Goal: Task Accomplishment & Management: Manage account settings

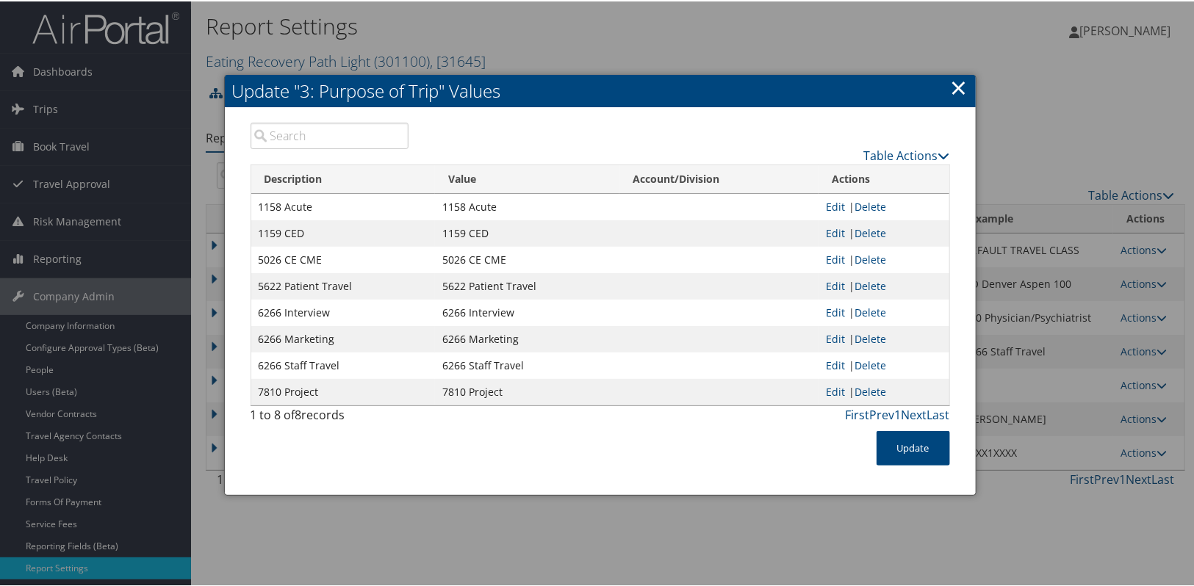
click at [963, 85] on link "×" at bounding box center [959, 85] width 17 height 29
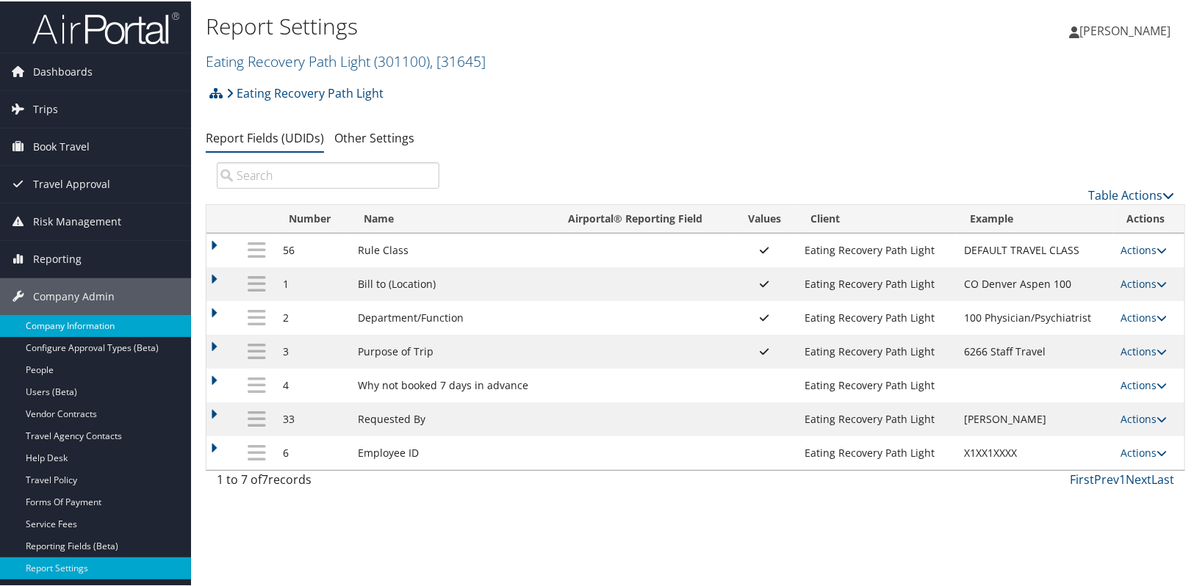
click at [79, 328] on link "Company Information" at bounding box center [95, 325] width 191 height 22
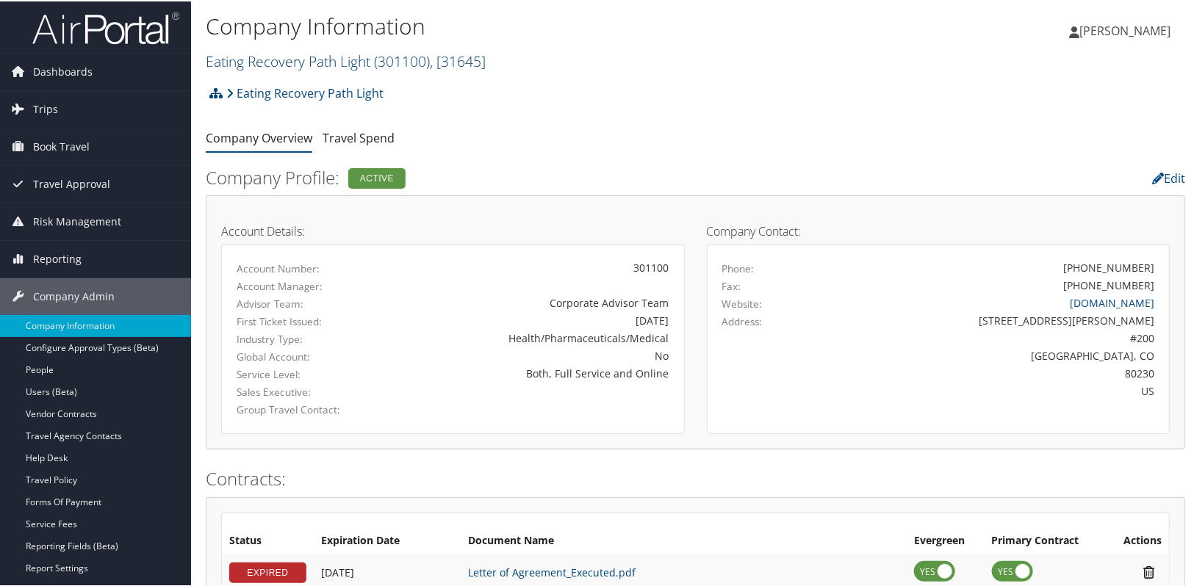
click at [289, 53] on link "Eating Recovery Path Light ( 301100 ) , [ 31645 ]" at bounding box center [346, 60] width 280 height 20
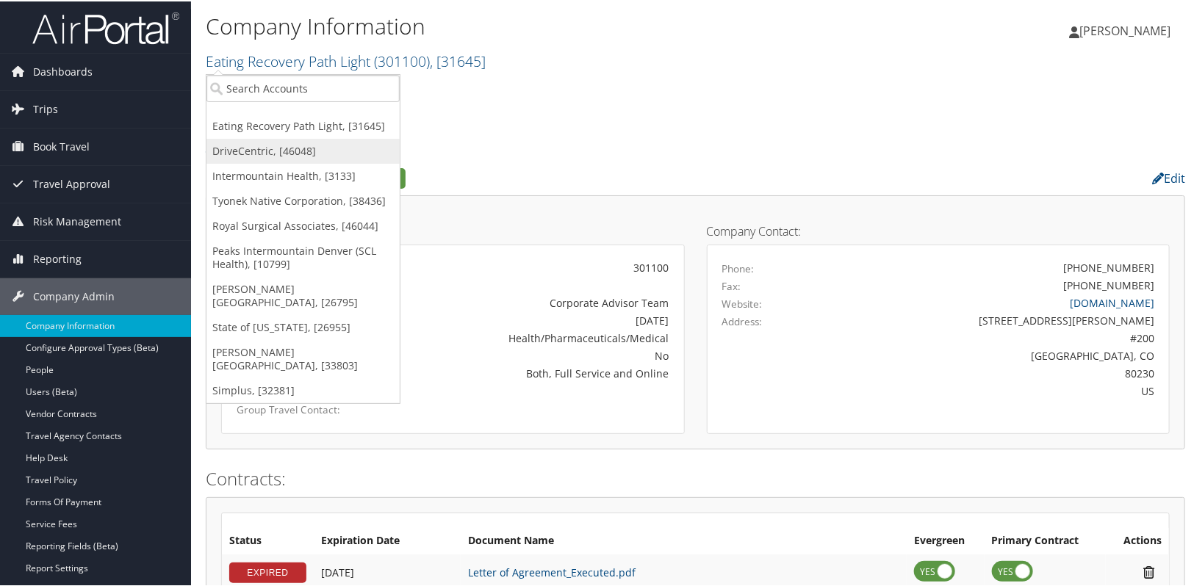
click at [273, 143] on link "DriveCentric, [46048]" at bounding box center [302, 149] width 193 height 25
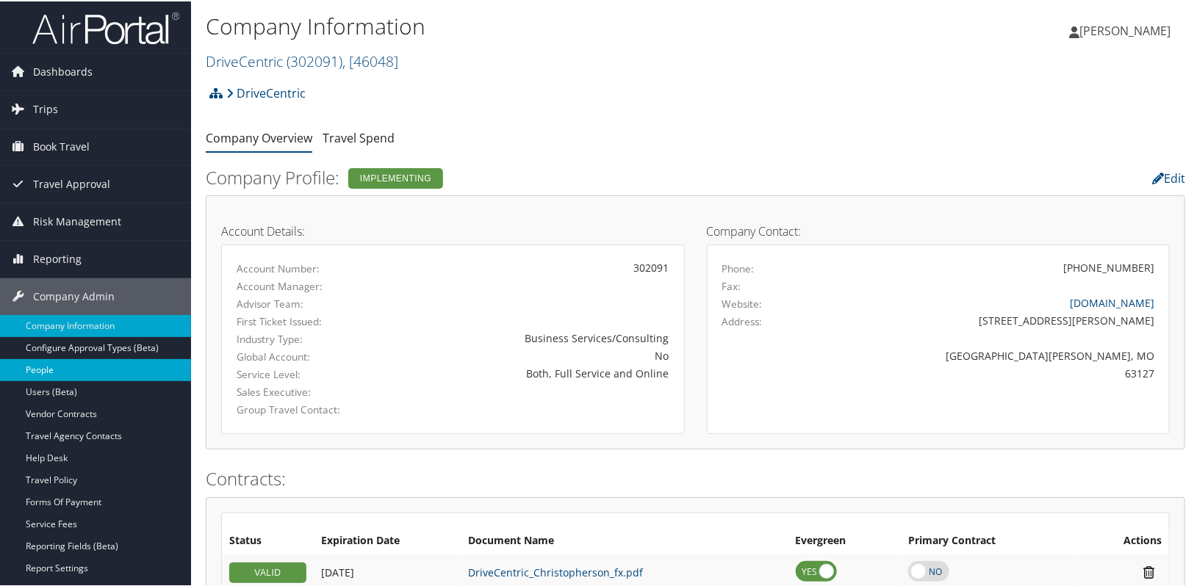
click at [65, 372] on link "People" at bounding box center [95, 369] width 191 height 22
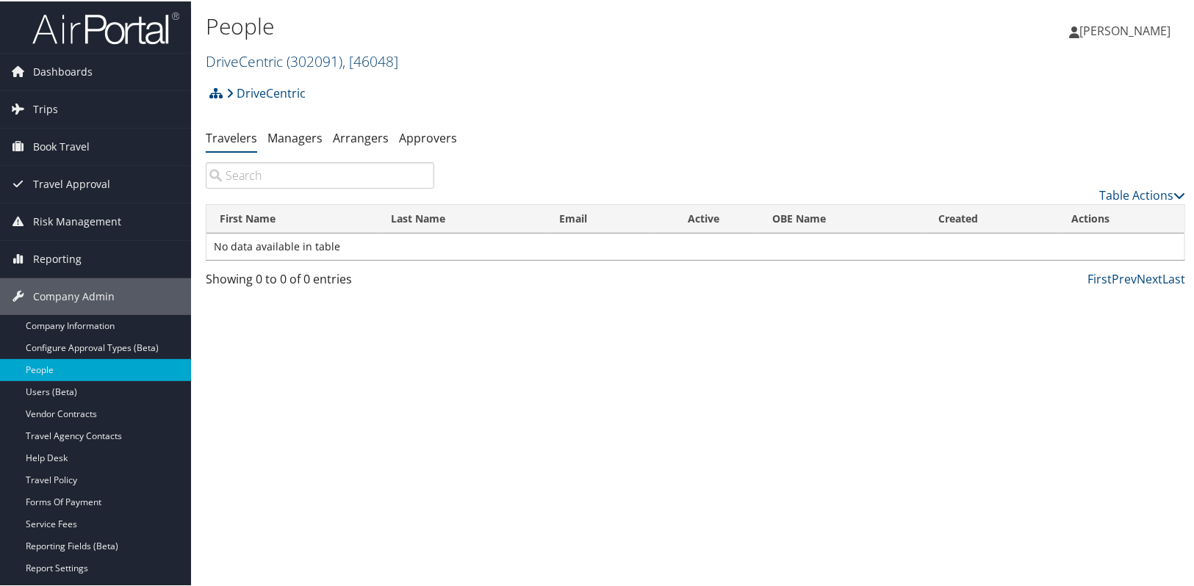
click at [242, 60] on link "DriveCentric ( 302091 ) , [ 46048 ]" at bounding box center [302, 60] width 193 height 20
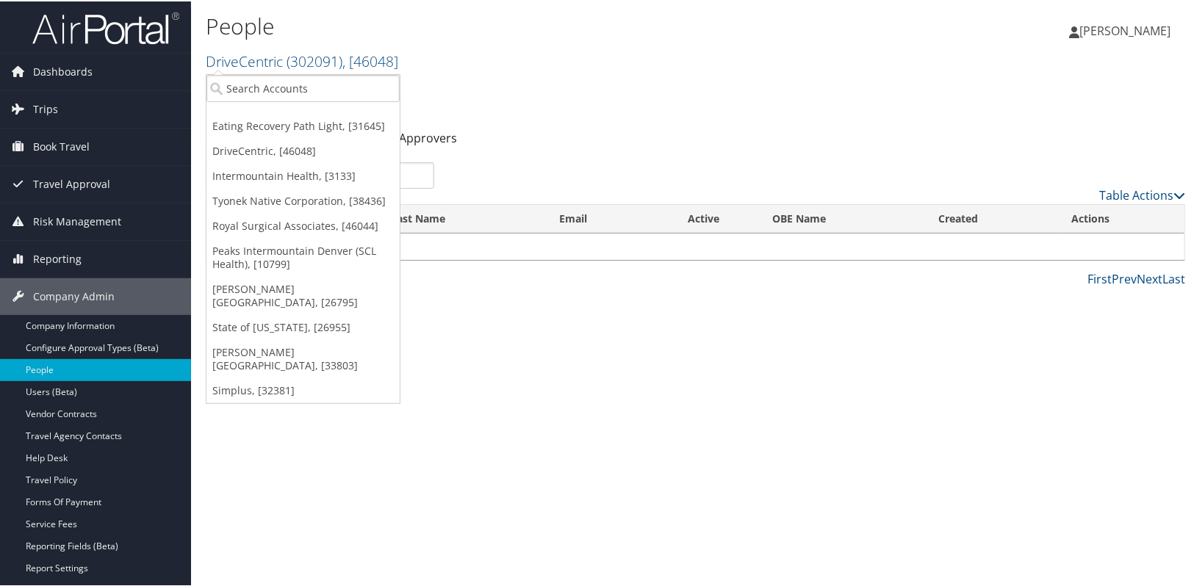
click at [379, 436] on div "People DriveCentric ( 302091 ) , [ 46048 ] Eating Recovery Path Light DriveCent…" at bounding box center [695, 293] width 1009 height 586
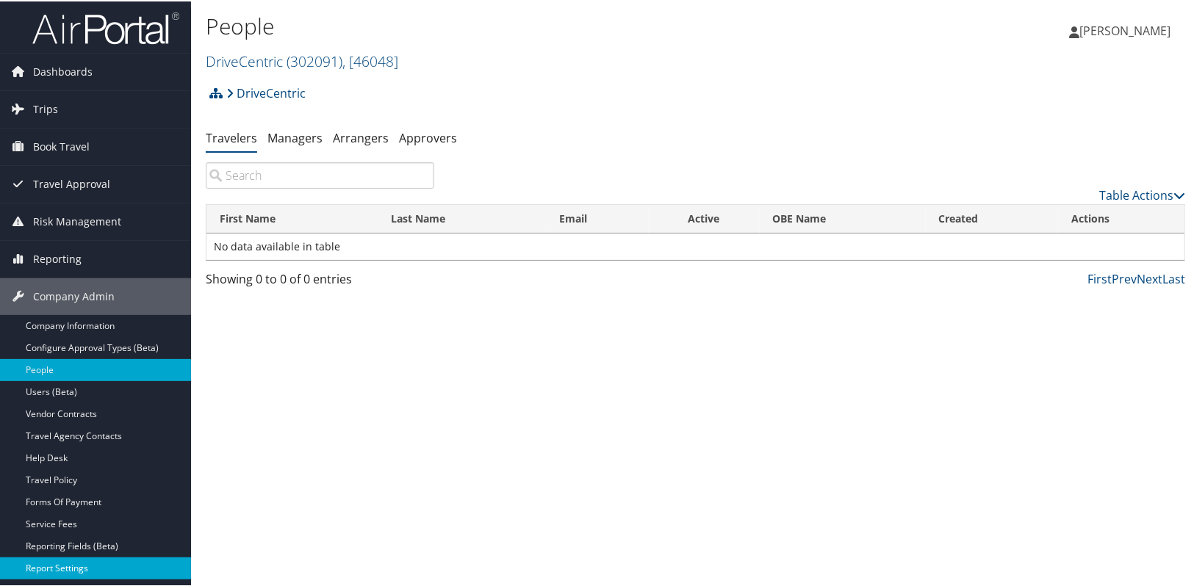
click at [64, 558] on link "Report Settings" at bounding box center [95, 567] width 191 height 22
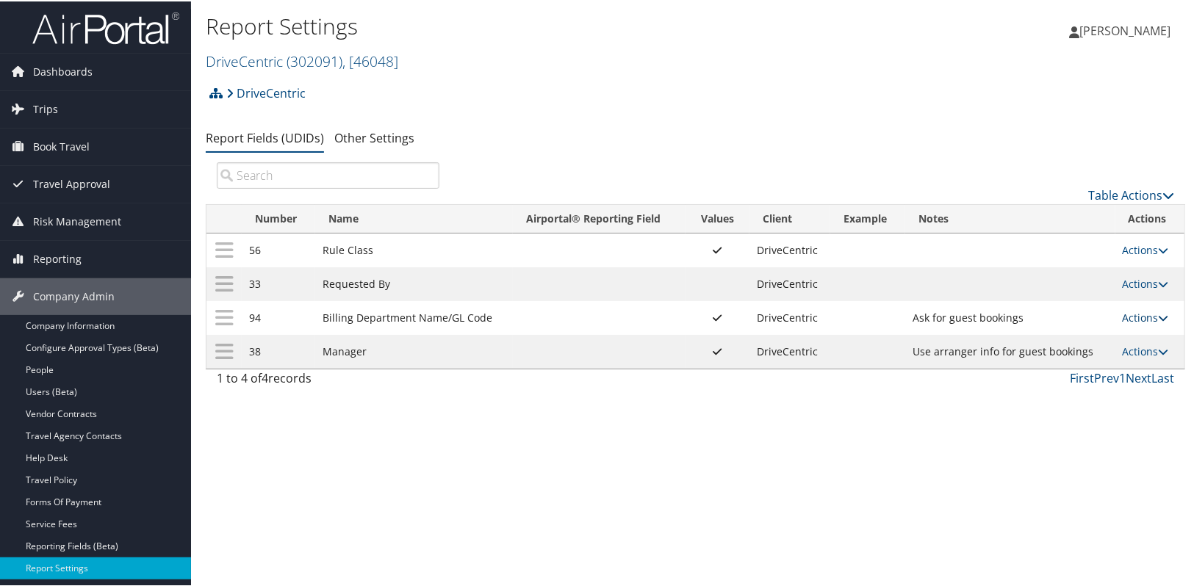
click at [1139, 320] on link "Actions" at bounding box center [1146, 316] width 46 height 14
click at [1119, 342] on link "Update Report Field Values" at bounding box center [1083, 338] width 159 height 25
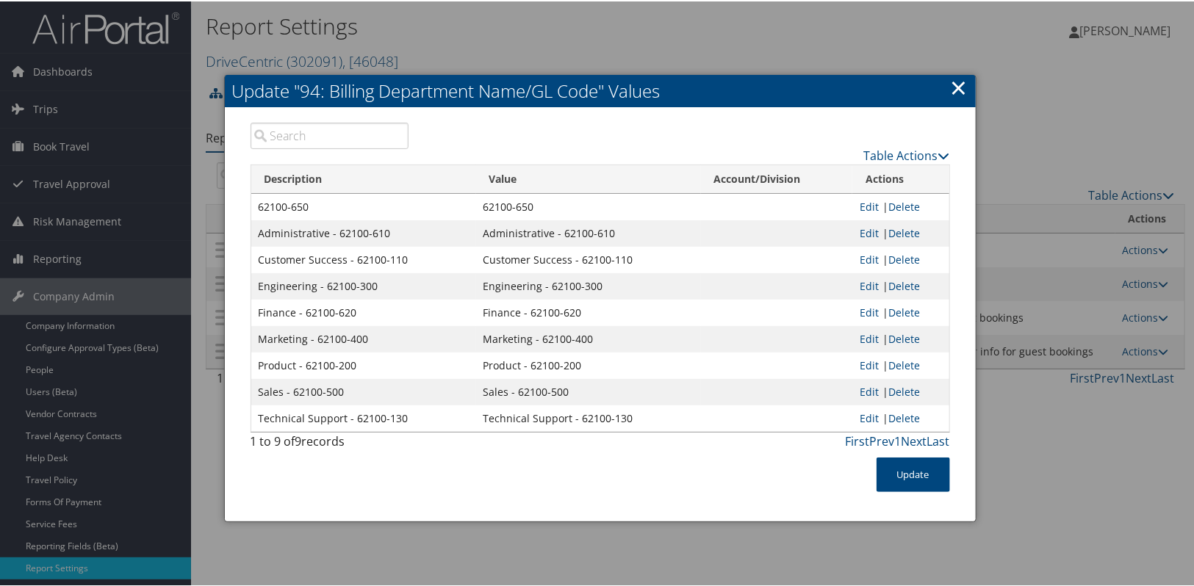
click at [959, 87] on link "×" at bounding box center [959, 85] width 17 height 29
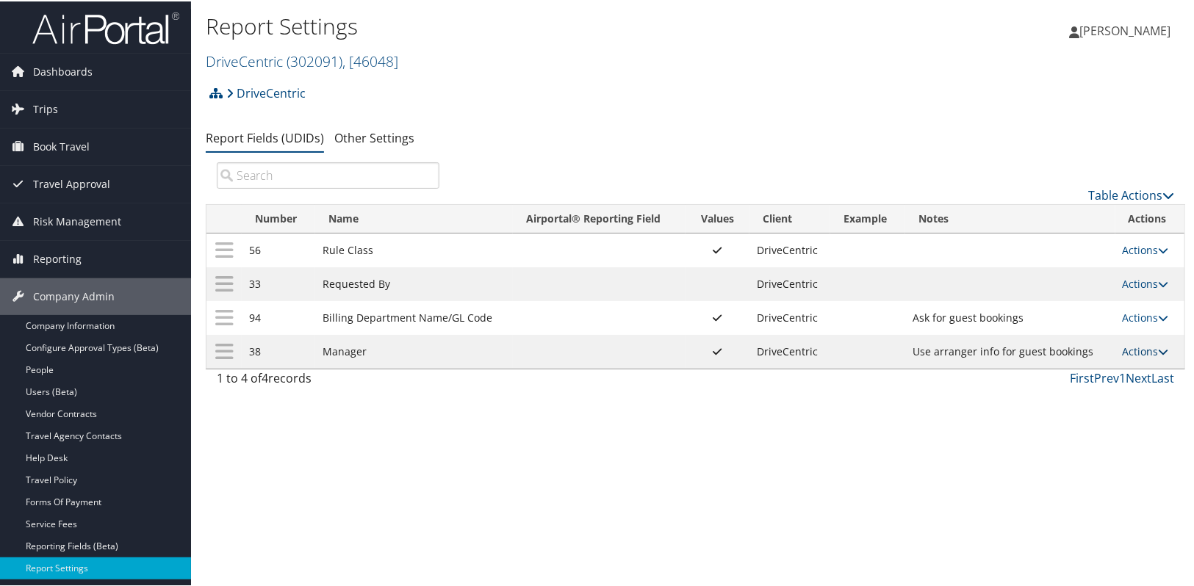
click at [1152, 350] on link "Actions" at bounding box center [1146, 350] width 46 height 14
click at [1137, 370] on link "Update Report Field Values" at bounding box center [1083, 372] width 159 height 25
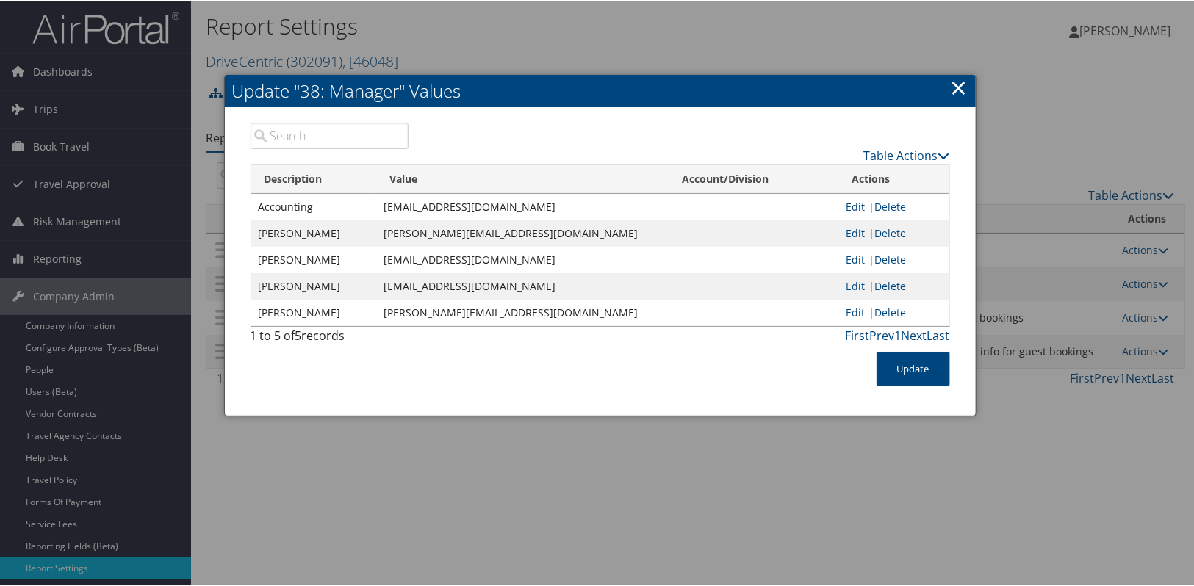
click at [955, 89] on link "×" at bounding box center [959, 85] width 17 height 29
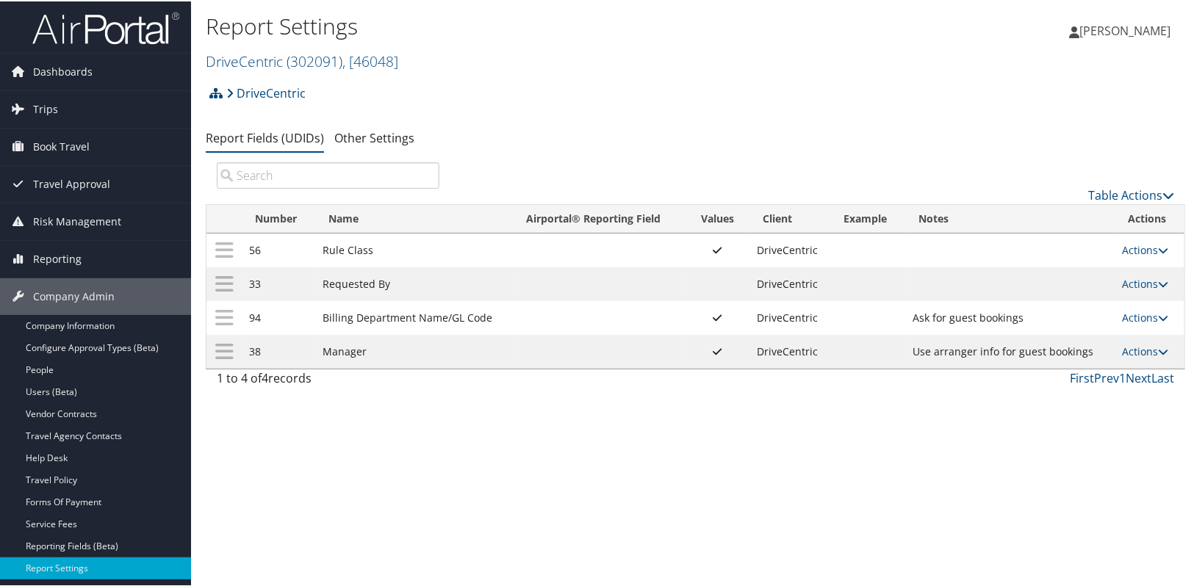
click at [1004, 553] on div "Report Settings DriveCentric ( 302091 ) , [ 46048 ] Eating Recovery Path Light …" at bounding box center [695, 293] width 1009 height 586
click at [1127, 313] on link "Actions" at bounding box center [1146, 316] width 46 height 14
click at [1103, 334] on link "Update Report Field Values" at bounding box center [1083, 338] width 159 height 25
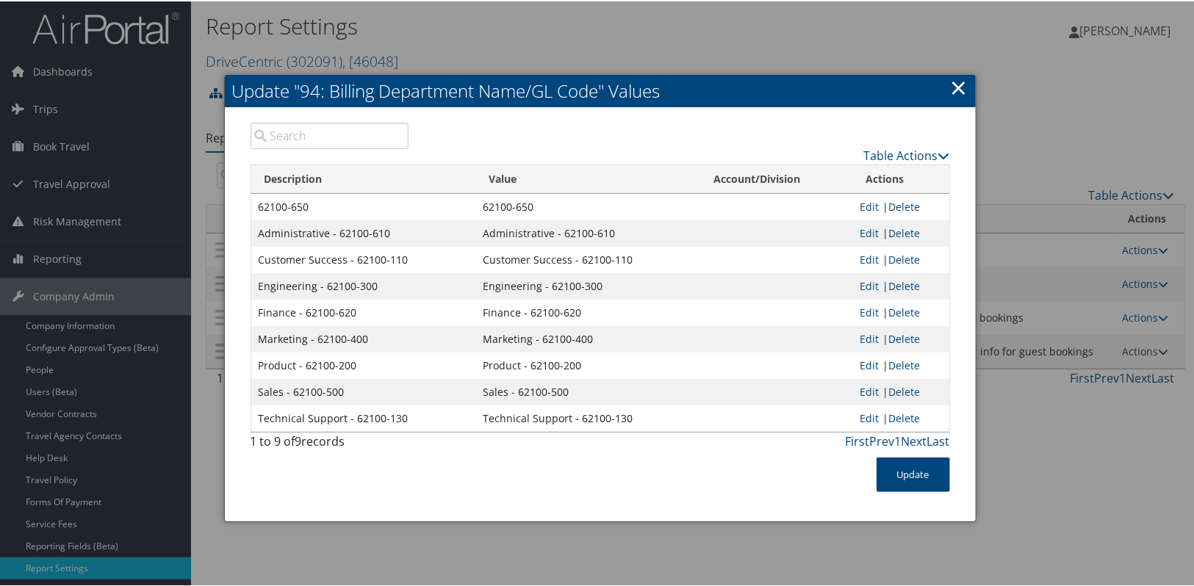
click at [1044, 82] on div at bounding box center [600, 293] width 1200 height 586
click at [952, 86] on link "×" at bounding box center [959, 85] width 17 height 29
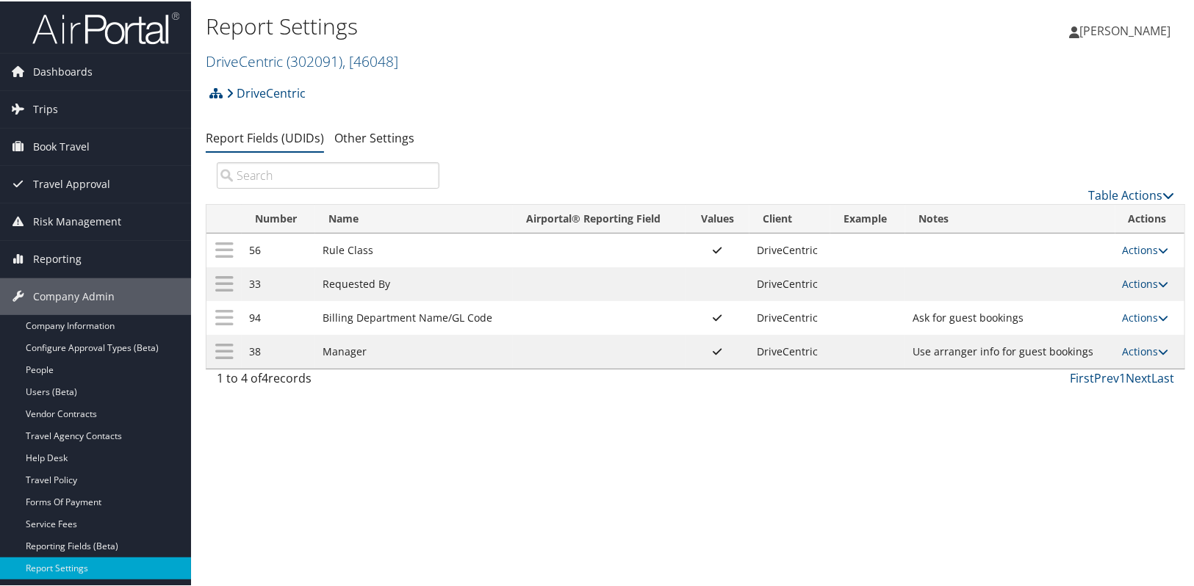
click at [953, 394] on div "Report Settings DriveCentric ( 302091 ) , [ 46048 ] Eating Recovery Path Light …" at bounding box center [695, 293] width 1009 height 586
click at [585, 471] on div "Report Settings DriveCentric ( 302091 ) , [ 46048 ] Eating Recovery Path Light …" at bounding box center [695, 293] width 1009 height 586
click at [563, 424] on div "Report Settings DriveCentric ( 302091 ) , [ 46048 ] Eating Recovery Path Light …" at bounding box center [695, 293] width 1009 height 586
click at [617, 456] on div "Report Settings DriveCentric ( 302091 ) , [ 46048 ] Eating Recovery Path Light …" at bounding box center [695, 293] width 1009 height 586
click at [1132, 350] on link "Actions" at bounding box center [1146, 350] width 46 height 14
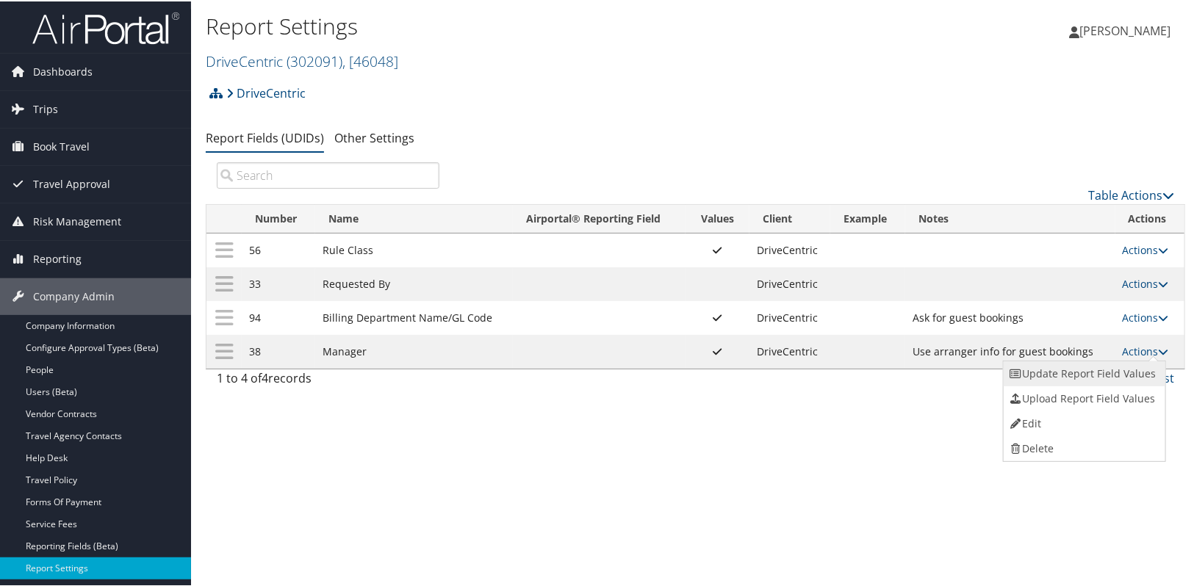
click at [1116, 362] on link "Update Report Field Values" at bounding box center [1083, 372] width 159 height 25
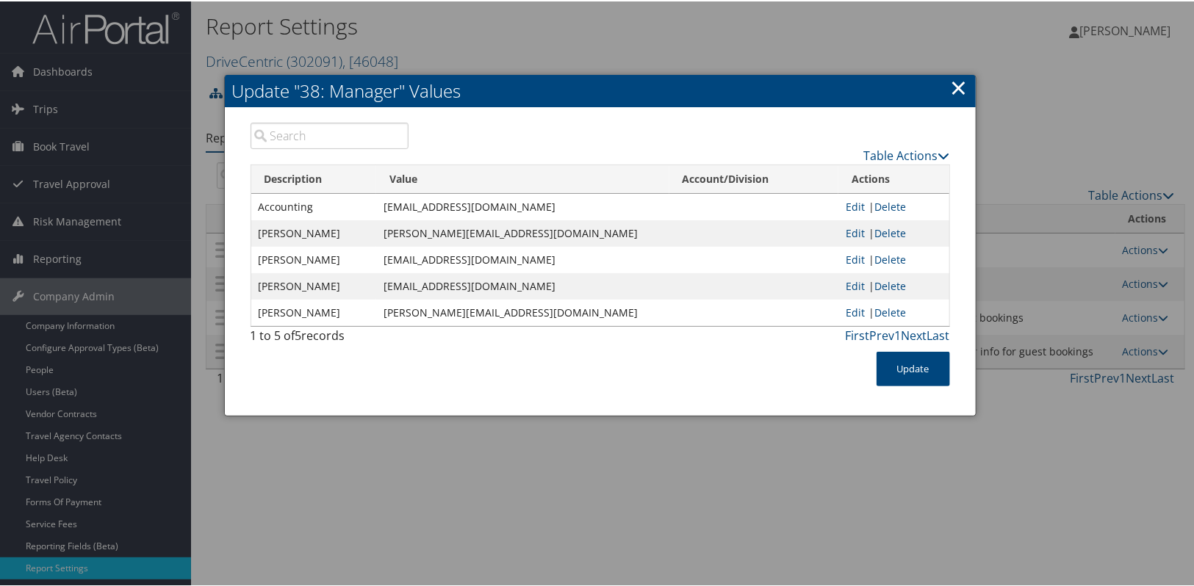
click at [960, 83] on link "×" at bounding box center [959, 85] width 17 height 29
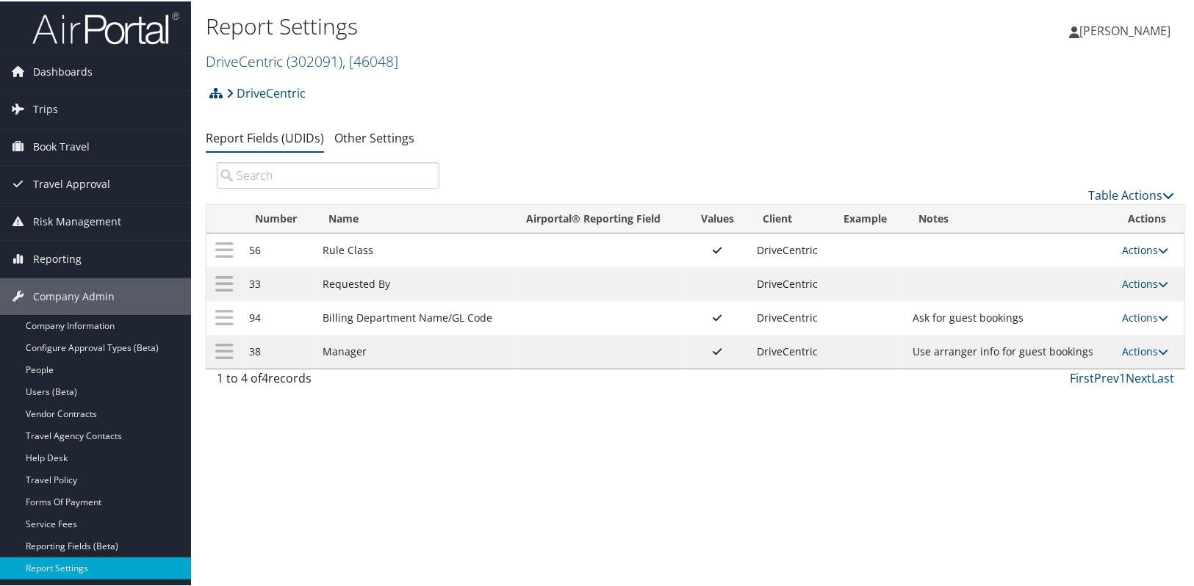
click at [591, 486] on div "Report Settings DriveCentric ( 302091 ) , [ 46048 ] Eating Recovery Path Light …" at bounding box center [695, 293] width 1009 height 586
click at [508, 500] on div "Report Settings DriveCentric ( 302091 ) , [ 46048 ] Eating Recovery Path Light …" at bounding box center [695, 293] width 1009 height 586
click at [220, 62] on link "DriveCentric ( 302091 ) , [ 46048 ]" at bounding box center [302, 60] width 193 height 20
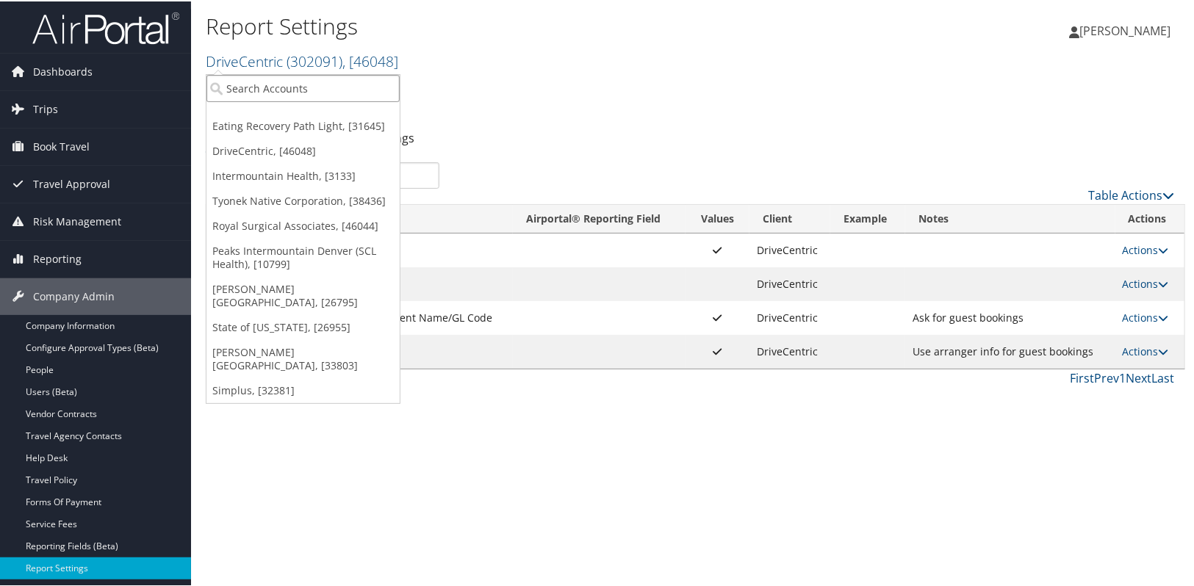
click at [220, 90] on input "search" at bounding box center [302, 86] width 193 height 27
type input "shipmonk"
click at [248, 126] on div "Account" at bounding box center [302, 127] width 209 height 13
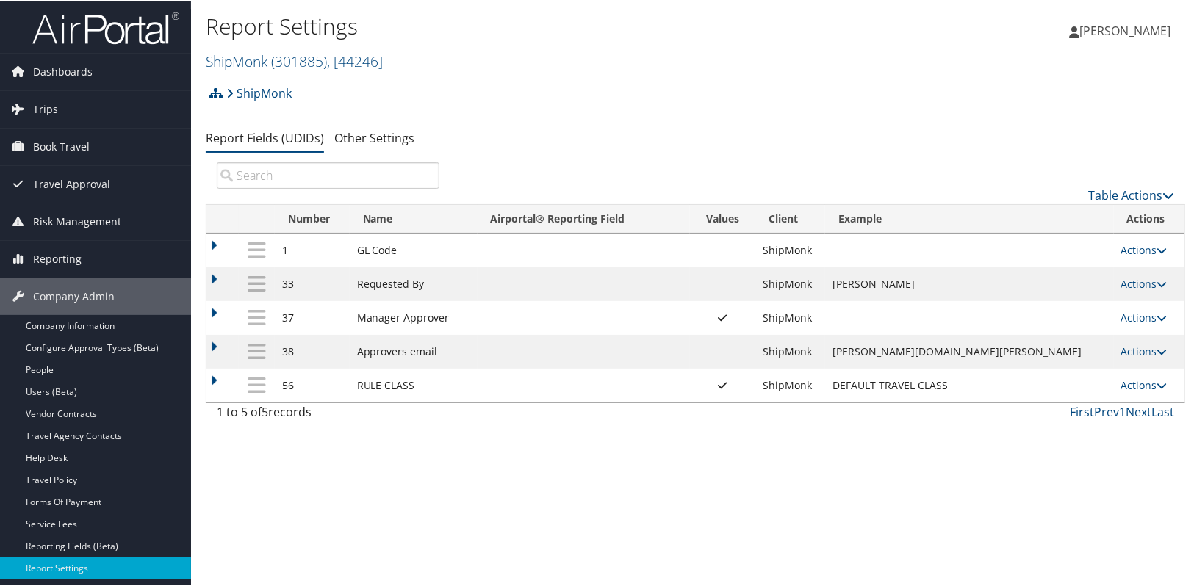
click at [647, 472] on div "Report Settings ShipMonk ( 301885 ) , [ 44246 ] DriveCentric Eating Recovery Pa…" at bounding box center [695, 293] width 1009 height 586
click at [666, 485] on div "Report Settings ShipMonk ( 301885 ) , [ 44246 ] DriveCentric Eating Recovery Pa…" at bounding box center [695, 293] width 1009 height 586
click at [262, 61] on link "ShipMonk ( 301885 ) , [ 44246 ]" at bounding box center [294, 60] width 177 height 20
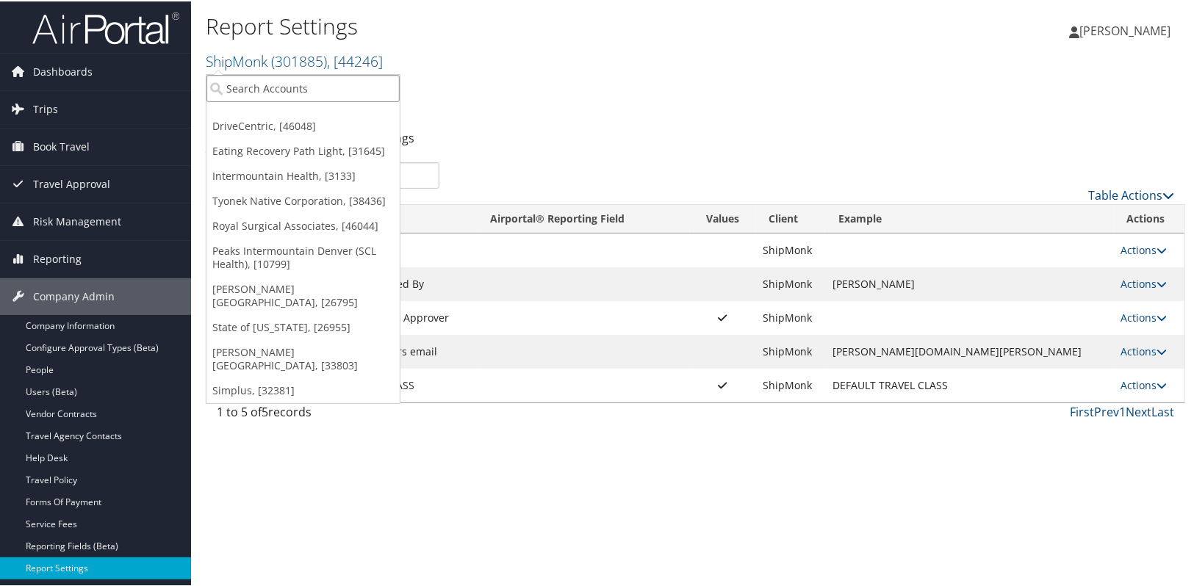
click at [248, 85] on input "search" at bounding box center [302, 86] width 193 height 27
type input "4s"
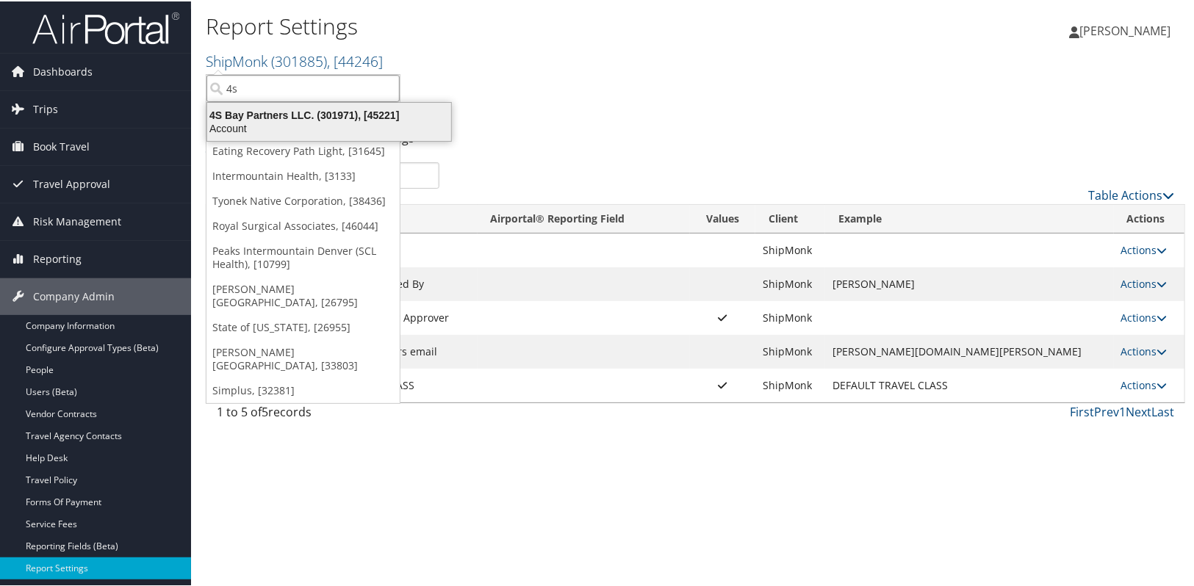
click at [287, 108] on div "4S Bay Partners LLC. (301971), [45221]" at bounding box center [329, 113] width 262 height 13
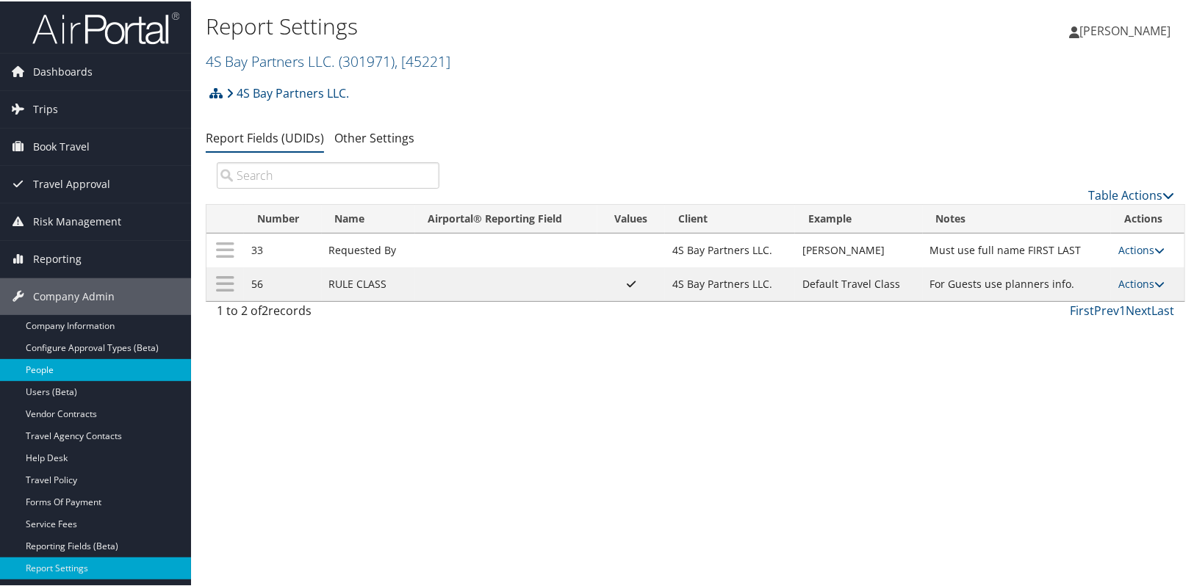
click at [96, 374] on link "People" at bounding box center [95, 369] width 191 height 22
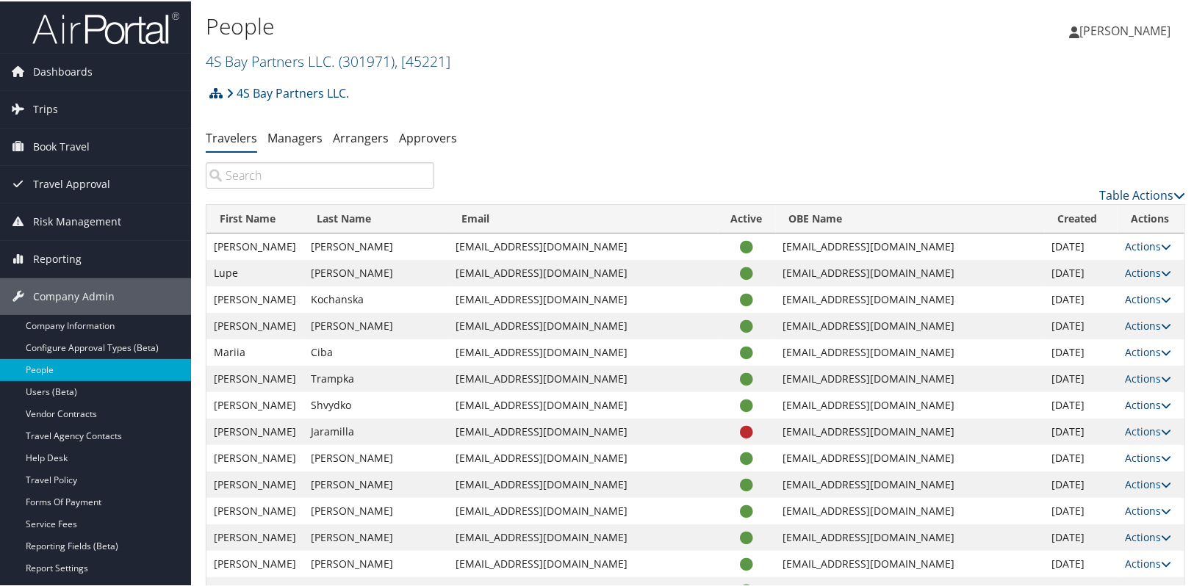
click at [612, 112] on div "4S Bay Partners LLC. Account Structure 4S Bay Partners LLC. (301971) ACTIVE Cre…" at bounding box center [695, 97] width 979 height 40
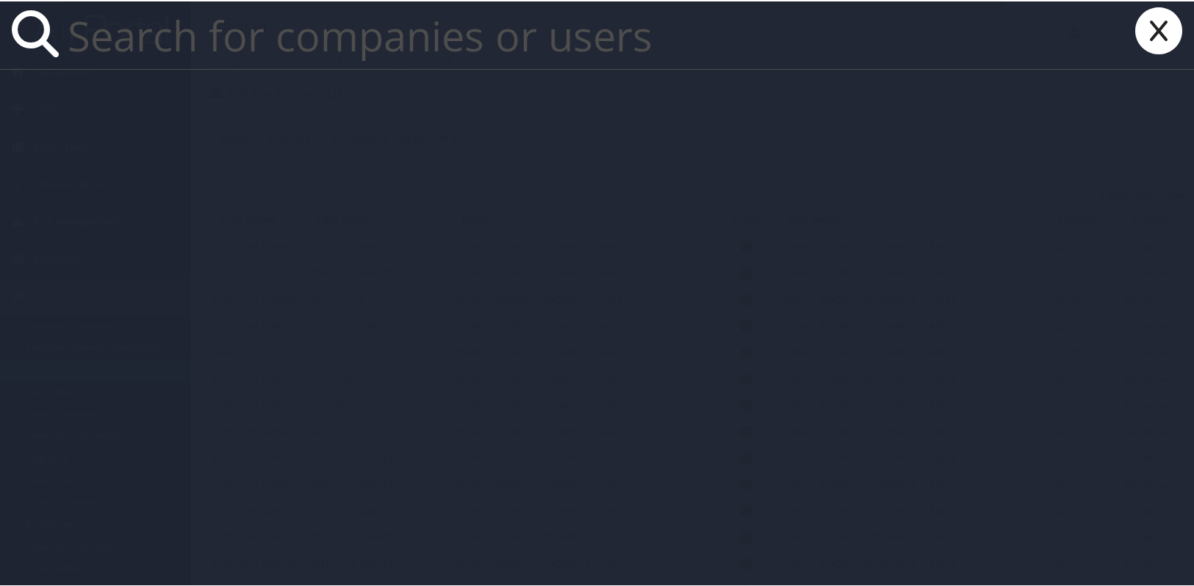
paste input "[EMAIL_ADDRESS][DOMAIN_NAME]"
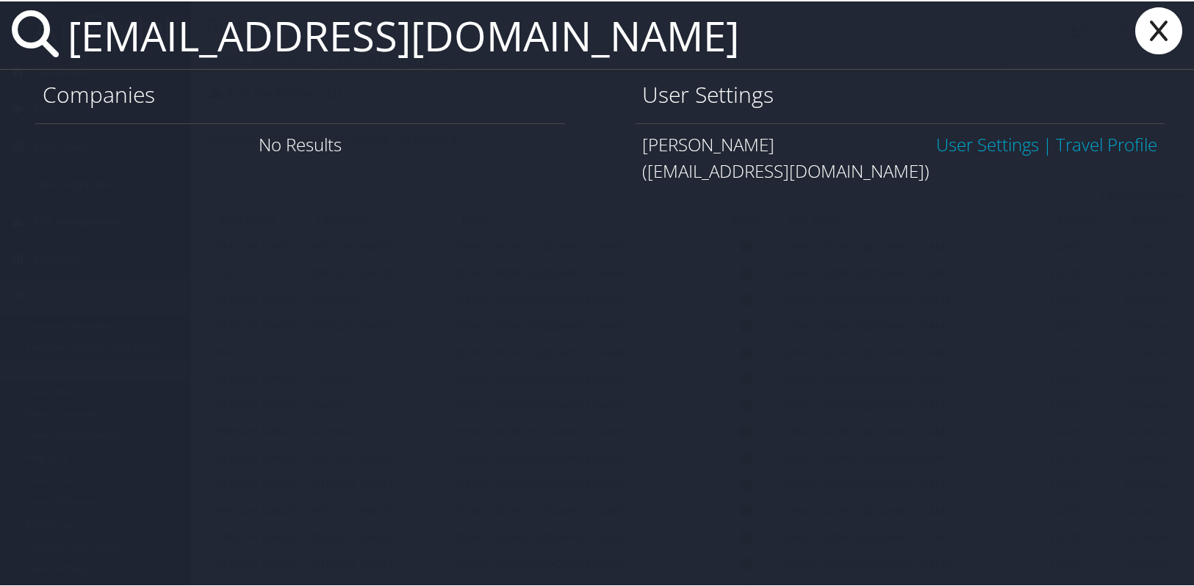
type input "[EMAIL_ADDRESS][DOMAIN_NAME]"
click at [1007, 151] on link "User Settings" at bounding box center [987, 143] width 103 height 24
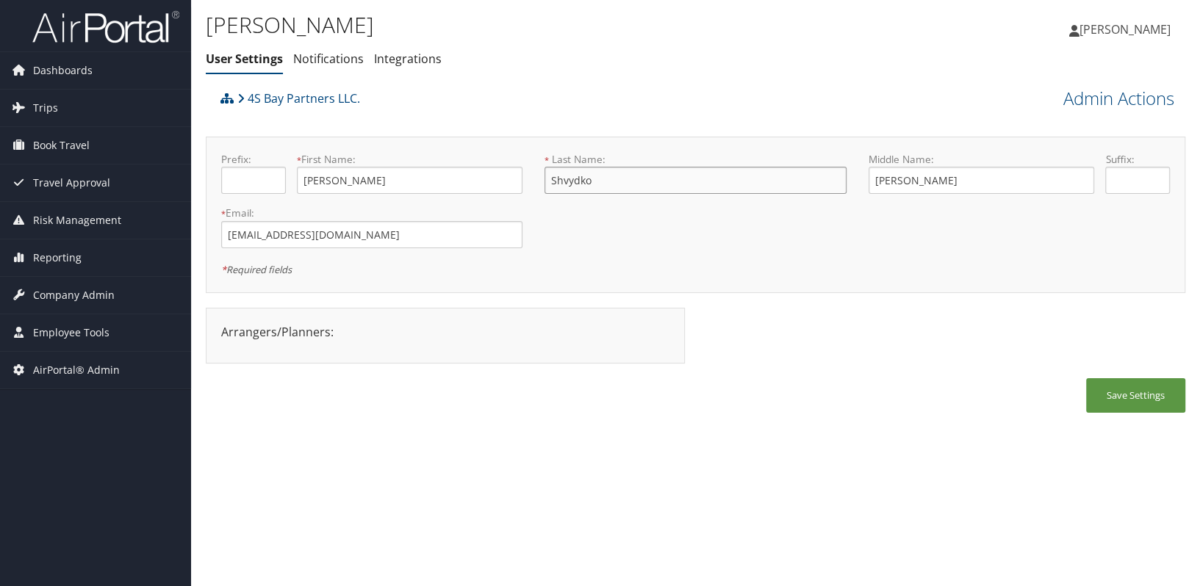
drag, startPoint x: 589, startPoint y: 181, endPoint x: 545, endPoint y: 181, distance: 44.1
click at [545, 181] on input "Shvydko" at bounding box center [694, 180] width 301 height 27
click at [1107, 88] on link "Admin Actions" at bounding box center [1118, 98] width 111 height 25
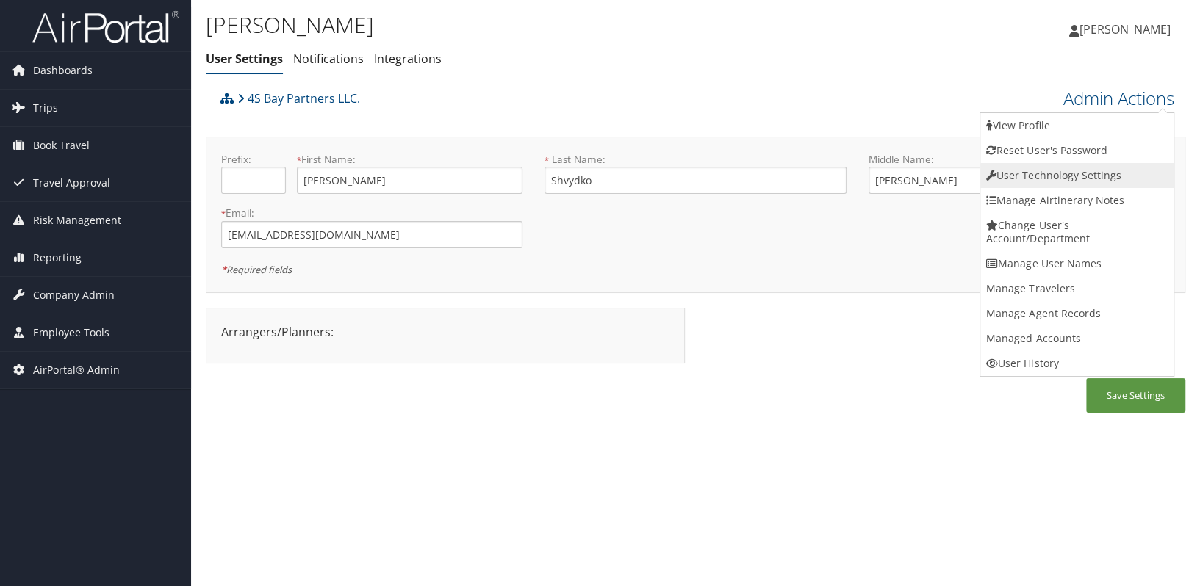
click at [1085, 173] on link "User Technology Settings" at bounding box center [1076, 175] width 193 height 25
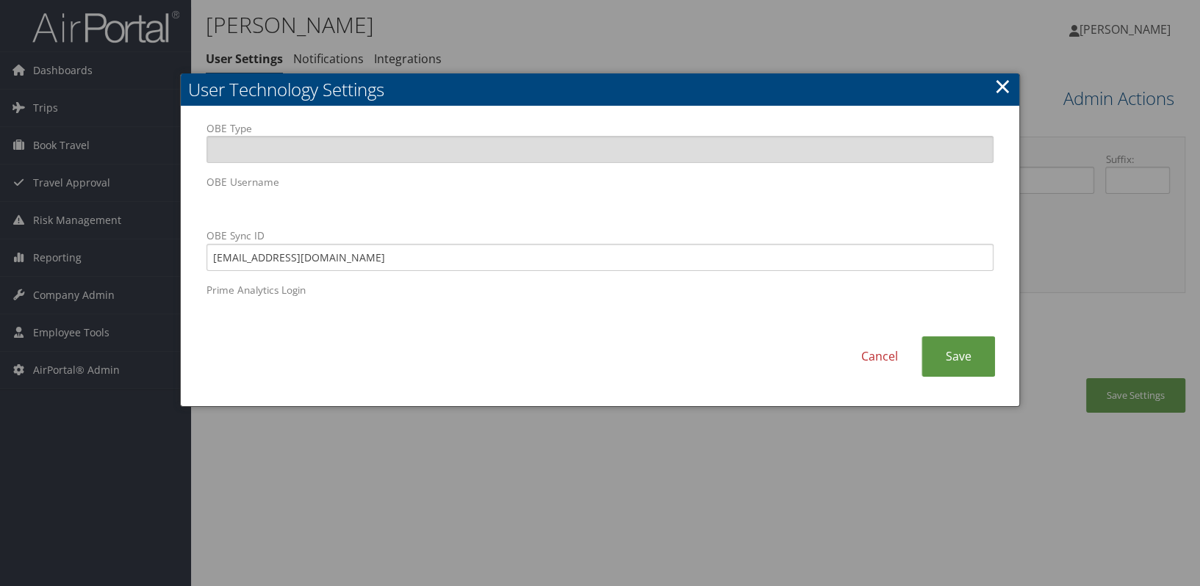
click at [1007, 94] on link "×" at bounding box center [1002, 85] width 17 height 29
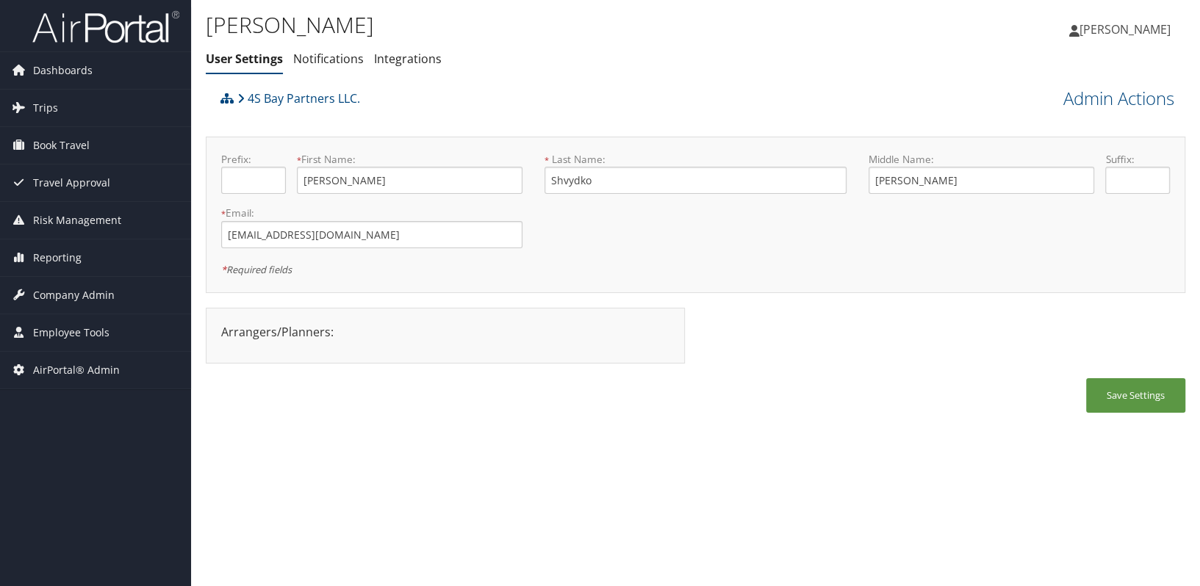
click at [507, 436] on div "[PERSON_NAME] User Settings Notifications Integrations User Settings Notificati…" at bounding box center [695, 293] width 1009 height 586
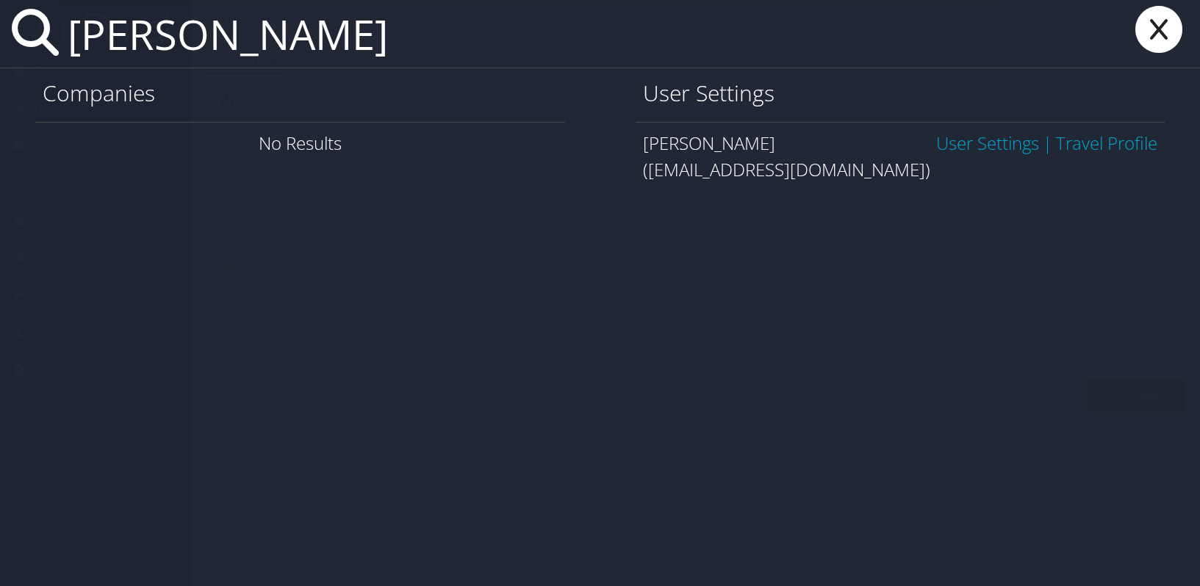
type input "[PERSON_NAME]"
click at [1190, 32] on div "[PERSON_NAME]" at bounding box center [600, 34] width 1200 height 68
click at [1166, 25] on icon at bounding box center [1158, 29] width 59 height 47
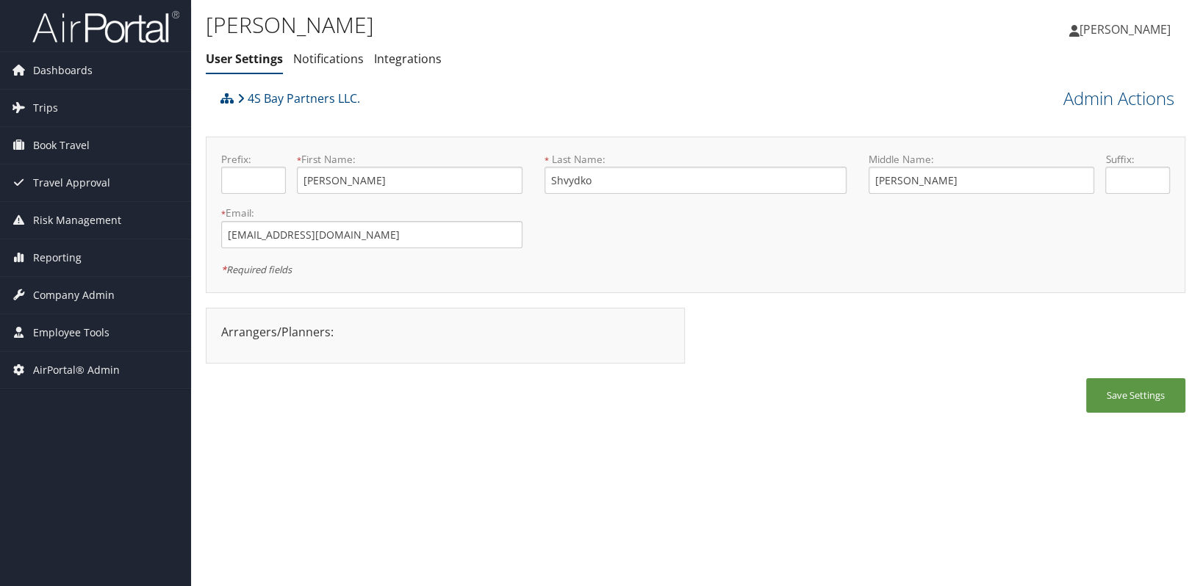
click at [808, 456] on div "[PERSON_NAME] User Settings Notifications Integrations User Settings Notificati…" at bounding box center [695, 293] width 1009 height 586
click at [1148, 102] on link "Admin Actions" at bounding box center [1118, 98] width 111 height 25
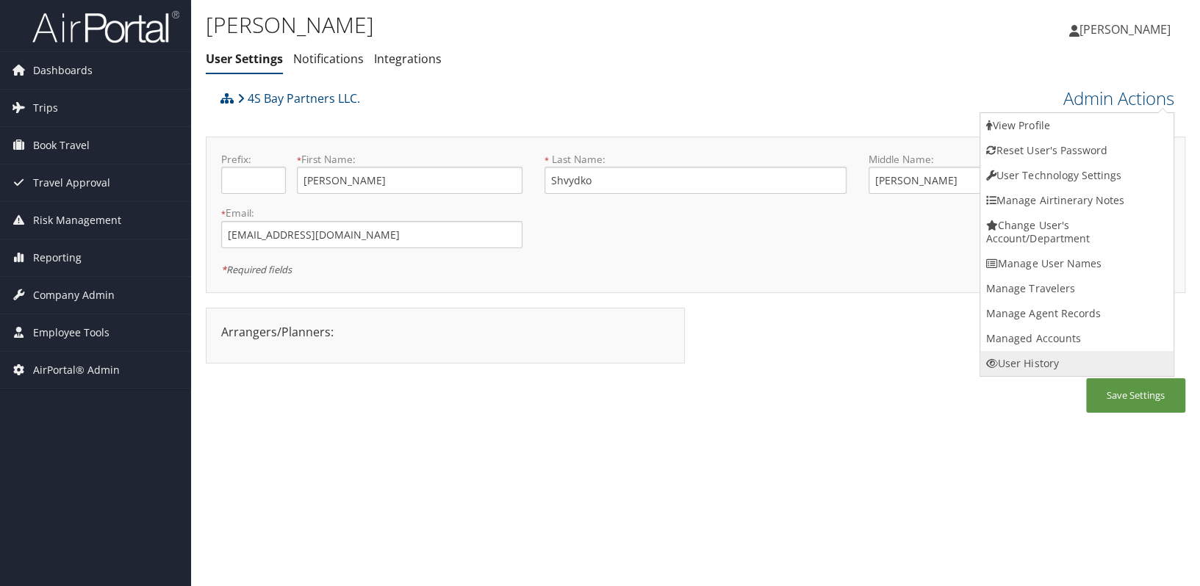
click at [1060, 364] on link "User History" at bounding box center [1076, 363] width 193 height 25
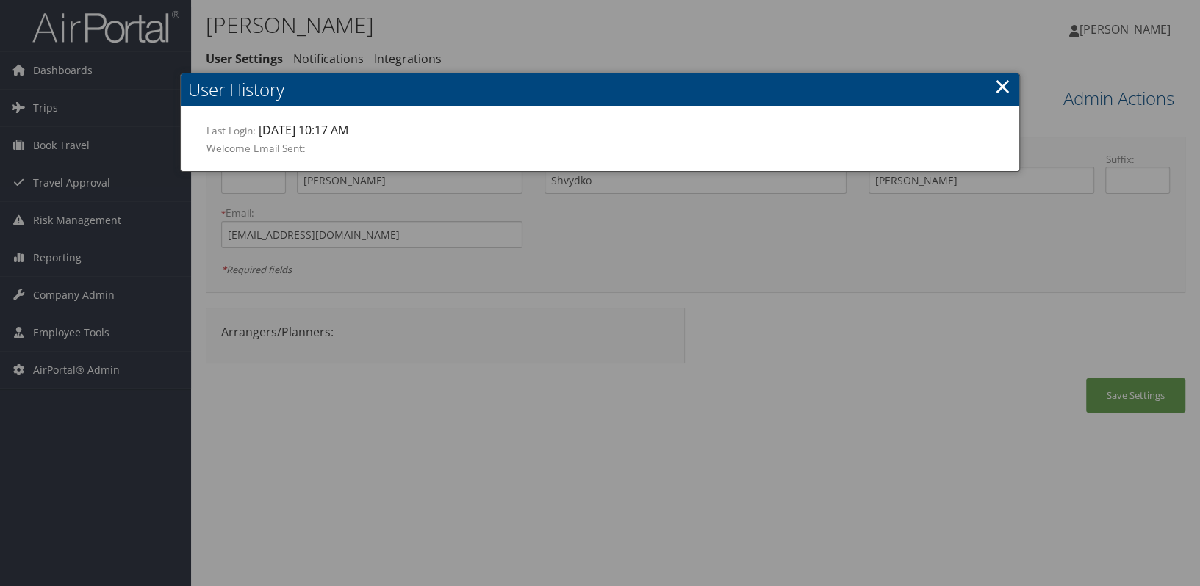
click at [1007, 90] on link "×" at bounding box center [1002, 85] width 17 height 29
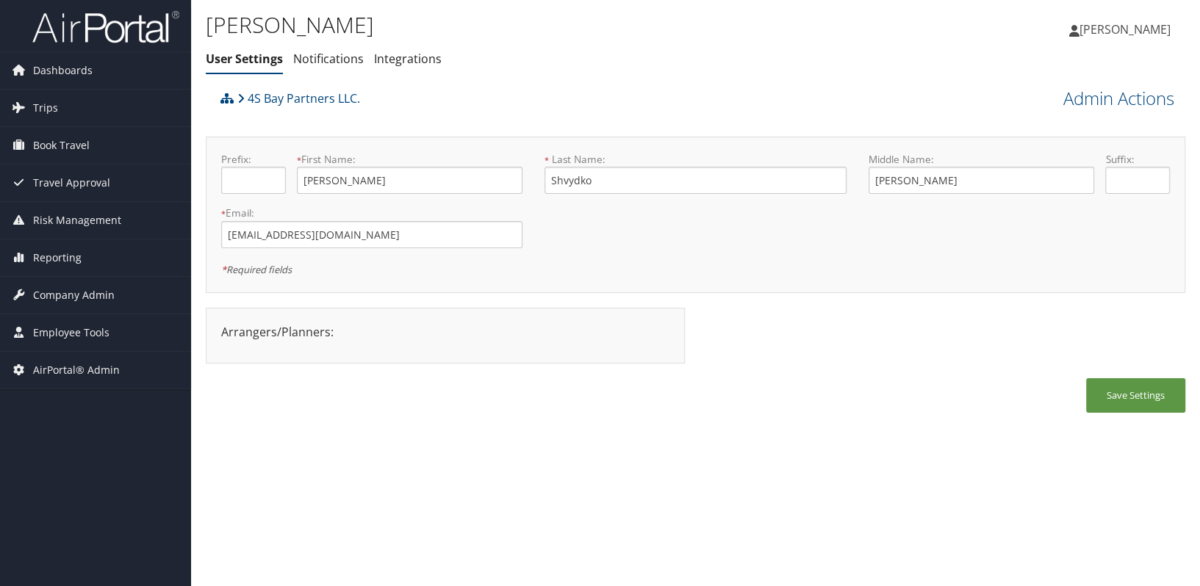
click at [938, 369] on div "Arrangers/Planners: Edit Arrangers & Planners Save Changes Cancel × Change Pass…" at bounding box center [695, 343] width 979 height 71
click at [791, 497] on div "[PERSON_NAME] User Settings Notifications Integrations User Settings Notificati…" at bounding box center [695, 293] width 1009 height 586
click at [821, 472] on div "[PERSON_NAME] User Settings Notifications Integrations User Settings Notificati…" at bounding box center [695, 293] width 1009 height 586
click at [683, 446] on div "[PERSON_NAME] User Settings Notifications Integrations User Settings Notificati…" at bounding box center [695, 293] width 1009 height 586
